Goal: Transaction & Acquisition: Purchase product/service

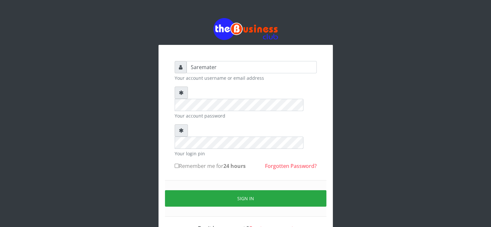
type input "Saremater"
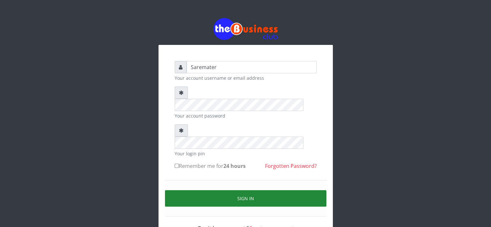
click at [247, 190] on button "Sign in" at bounding box center [246, 198] width 162 height 16
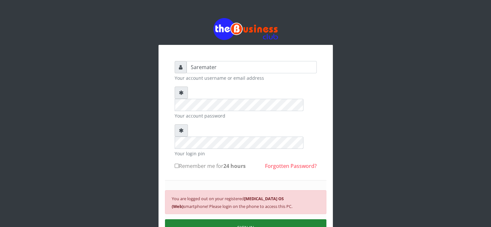
click at [253, 219] on button "SIGN IN" at bounding box center [246, 227] width 162 height 16
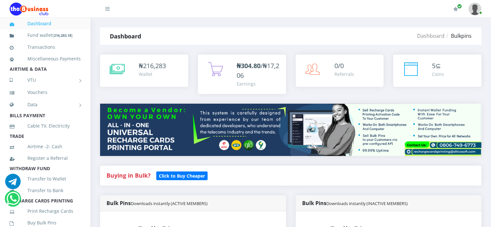
scroll to position [65, 0]
click at [172, 173] on b "Click to Buy Cheaper" at bounding box center [182, 176] width 46 height 6
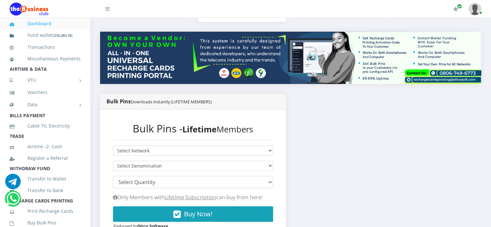
scroll to position [72, 0]
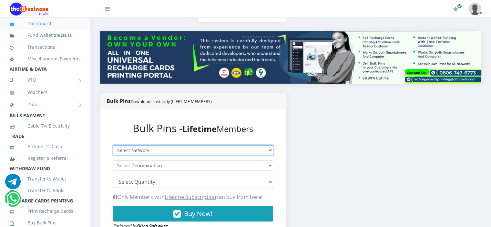
click at [169, 150] on select "Select Network MTN Globacom 9Mobile Airtel" at bounding box center [193, 150] width 160 height 10
select select "Airtel"
click at [113, 145] on select "Select Network MTN Globacom 9Mobile Airtel" at bounding box center [193, 150] width 160 height 10
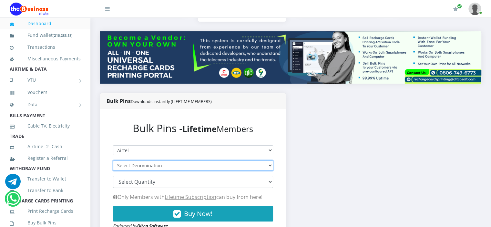
click at [171, 166] on select "Select Denomination" at bounding box center [193, 166] width 160 height 10
select select "192.56-200"
click at [113, 161] on select "Select Denomination Airtel NGN100 - ₦96.28 Airtel NGN200 - ₦192.56 Airtel NGN50…" at bounding box center [193, 166] width 160 height 10
click at [170, 183] on select "100 150 200 300 500 1000" at bounding box center [193, 182] width 160 height 12
select select "500"
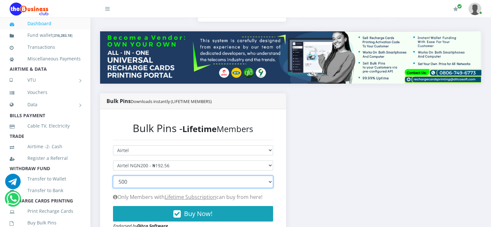
click at [113, 176] on select "100 150 200 300 500 1000" at bounding box center [193, 182] width 160 height 12
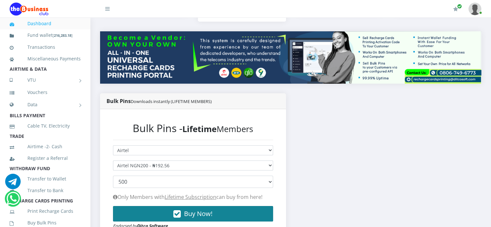
click at [196, 212] on span "Buy Now!" at bounding box center [198, 213] width 28 height 9
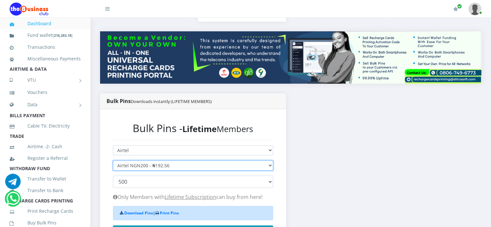
click at [178, 165] on select "Select Denomination Airtel NGN100 - ₦96.28 Airtel NGN200 - ₦192.56 Airtel NGN50…" at bounding box center [193, 166] width 160 height 10
select select "481.4-500"
click at [113, 161] on select "Select Denomination Airtel NGN100 - ₦96.28 Airtel NGN200 - ₦192.56 Airtel NGN50…" at bounding box center [193, 166] width 160 height 10
click at [172, 182] on select "100 150 200 300 500 1000" at bounding box center [193, 182] width 160 height 12
select select "200"
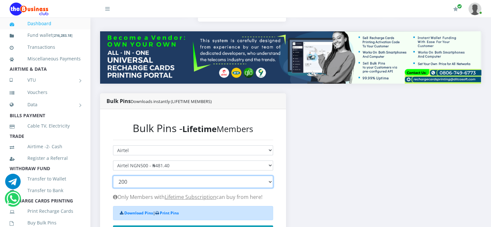
click at [113, 176] on select "100 150 200 300 500 1000" at bounding box center [193, 182] width 160 height 12
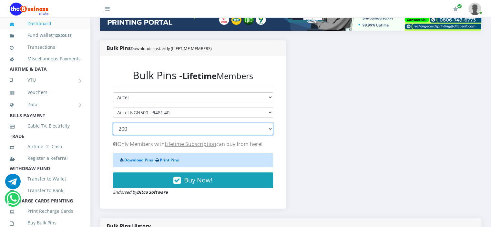
scroll to position [132, 0]
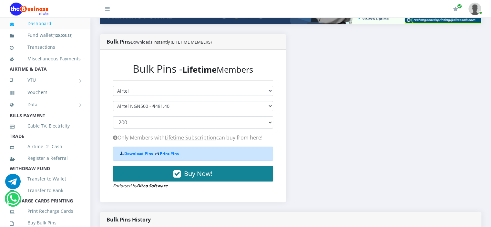
click at [201, 172] on span "Buy Now!" at bounding box center [198, 173] width 28 height 9
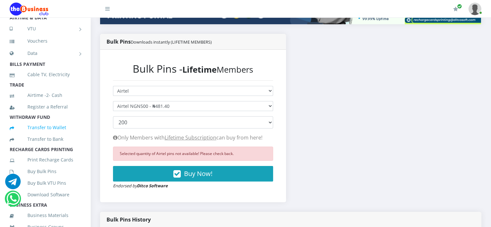
scroll to position [52, 0]
click at [43, 179] on link "Buy Bulk Pins" at bounding box center [45, 171] width 71 height 15
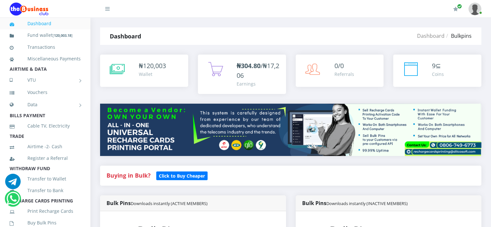
scroll to position [77, 0]
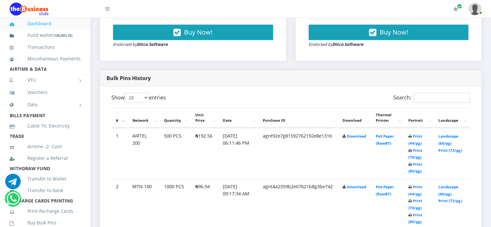
scroll to position [283, 0]
click at [445, 149] on link "Print (72/pg)" at bounding box center [451, 150] width 24 height 5
